Goal: Task Accomplishment & Management: Use online tool/utility

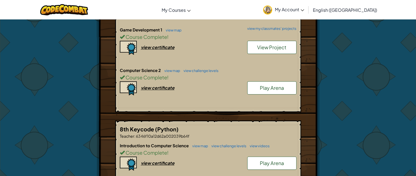
scroll to position [182, 0]
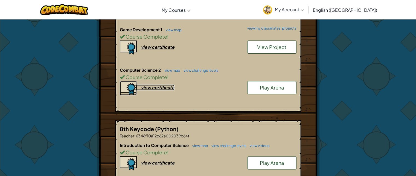
click at [152, 86] on div "view certificate" at bounding box center [158, 87] width 34 height 6
click at [169, 69] on link "view map" at bounding box center [171, 70] width 19 height 4
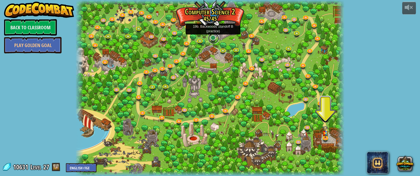
click at [213, 35] on link at bounding box center [213, 38] width 11 height 11
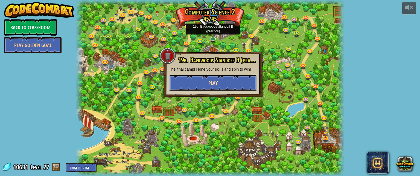
click at [206, 83] on button "Play" at bounding box center [213, 83] width 88 height 16
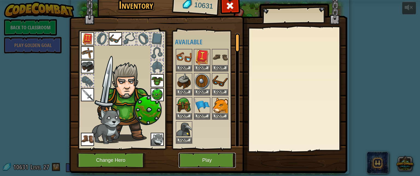
click at [217, 161] on button "Play" at bounding box center [207, 160] width 57 height 15
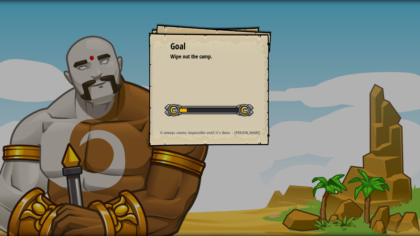
drag, startPoint x: 217, startPoint y: 161, endPoint x: 217, endPoint y: 208, distance: 47.3
click at [217, 176] on div "Goal Wipe out the camp. Start Level Error loading from server. Try refreshing t…" at bounding box center [210, 118] width 420 height 236
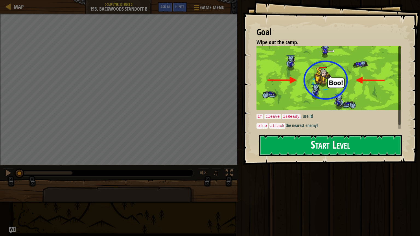
click at [299, 106] on img at bounding box center [330, 78] width 148 height 64
click at [295, 138] on button "Start Level" at bounding box center [330, 146] width 143 height 22
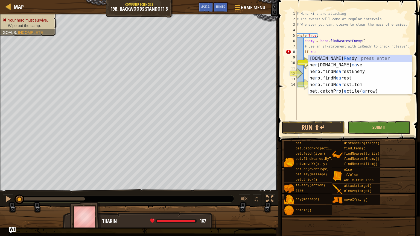
scroll to position [2, 1]
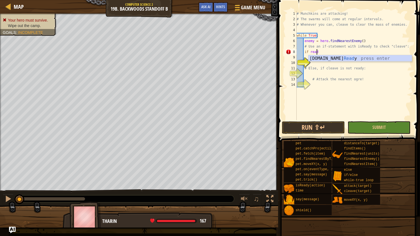
click at [344, 60] on div "[DOMAIN_NAME] Read y press enter" at bounding box center [359, 65] width 103 height 20
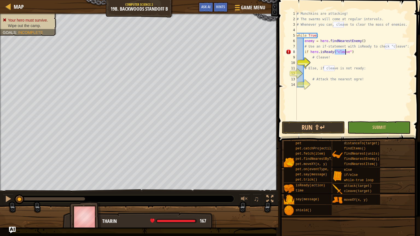
click at [357, 52] on div "# Munchkins are attacking! # The swarms will come at regular intervals. # Whene…" at bounding box center [354, 71] width 116 height 120
type textarea "if hero.isReady("cleave"):"
click at [321, 65] on div "# Munchkins are attacking! # The swarms will come at regular intervals. # Whene…" at bounding box center [354, 71] width 116 height 120
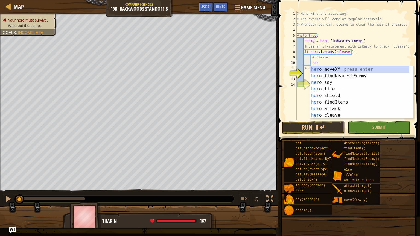
type textarea "h"
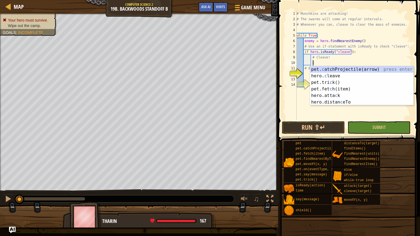
scroll to position [2, 1]
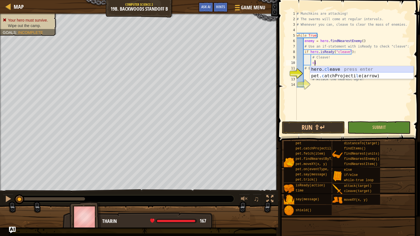
click at [322, 67] on div "hero. cl eave press enter pet. c atchProjecti l e(arrow) press enter" at bounding box center [361, 79] width 103 height 26
type textarea "hero.cleave(enemy)"
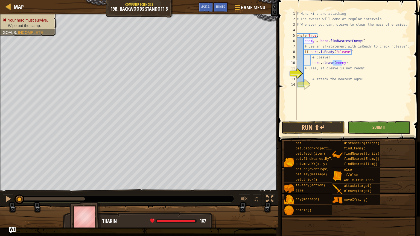
click at [342, 74] on div "# Munchkins are attacking! # The swarms will come at regular intervals. # Whene…" at bounding box center [354, 71] width 116 height 120
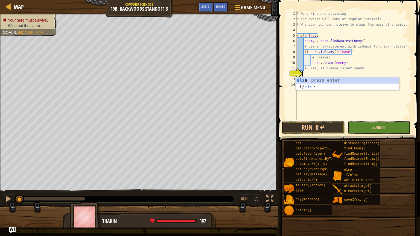
type textarea "else"
click at [335, 80] on div "else press enter if/ else press enter" at bounding box center [347, 90] width 103 height 26
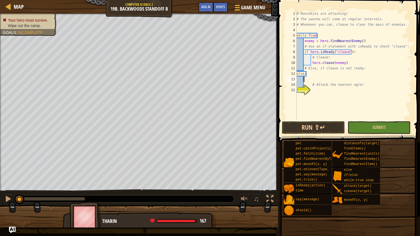
click at [315, 89] on div "# Munchkins are attacking! # The swarms will come at regular intervals. # Whene…" at bounding box center [354, 71] width 116 height 120
type textarea "f"
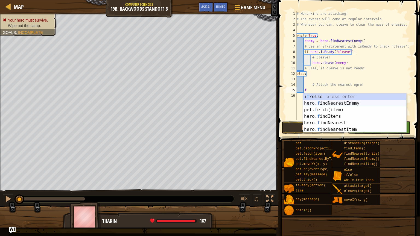
click at [329, 103] on div "i f /else press enter hero. f indNearestEnemy press enter pet. f etch(item) pre…" at bounding box center [354, 120] width 103 height 52
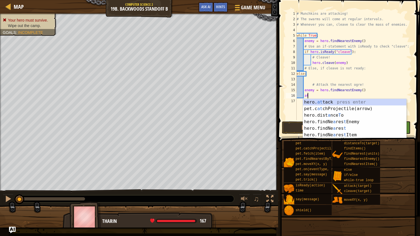
click at [329, 103] on div "hero. at tack press enter pet.c at chProjectile(arrow) press enter hero.dist a …" at bounding box center [354, 125] width 103 height 52
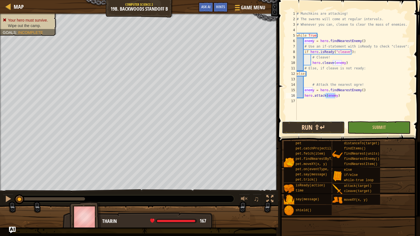
click at [312, 126] on button "Run ⇧↵" at bounding box center [313, 127] width 63 height 13
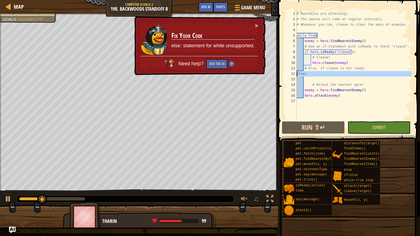
click at [295, 72] on div "12" at bounding box center [291, 73] width 11 height 5
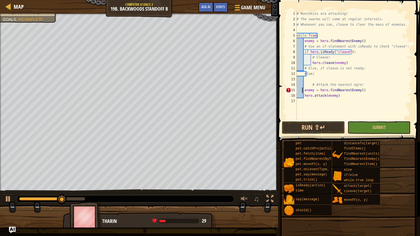
click at [302, 90] on div "# Munchkins are attacking! # The swarms will come at regular intervals. # Whene…" at bounding box center [354, 71] width 116 height 120
click at [304, 95] on div "# Munchkins are attacking! # The swarms will come at regular intervals. # Whene…" at bounding box center [354, 71] width 116 height 120
type textarea "hero.attack(enemy)"
click at [316, 131] on button "Run ⇧↵" at bounding box center [313, 127] width 63 height 13
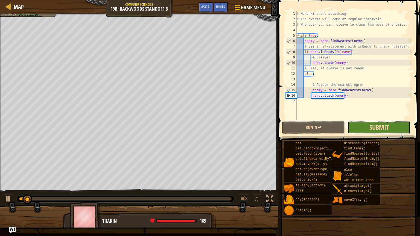
click at [369, 125] on button "Submit" at bounding box center [378, 127] width 63 height 13
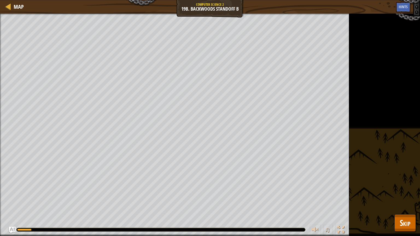
click at [393, 176] on div "Wipe out the camp. Goals : Running... ♫ [PERSON_NAME] 167 x: 30 y: 26 [PERSON_N…" at bounding box center [210, 125] width 420 height 223
click at [398, 176] on button "Skip" at bounding box center [405, 222] width 22 height 17
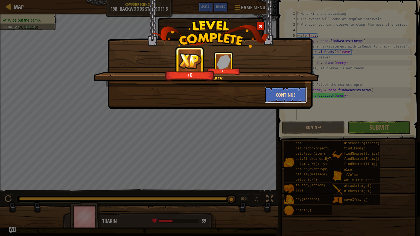
click at [279, 92] on button "Continue" at bounding box center [286, 95] width 42 height 16
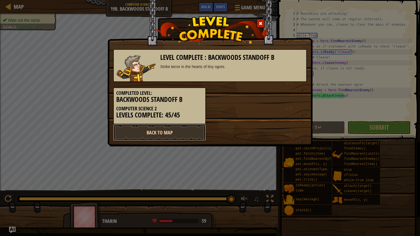
click at [167, 132] on link "Back to Map" at bounding box center [159, 132] width 93 height 16
